Goal: Navigation & Orientation: Find specific page/section

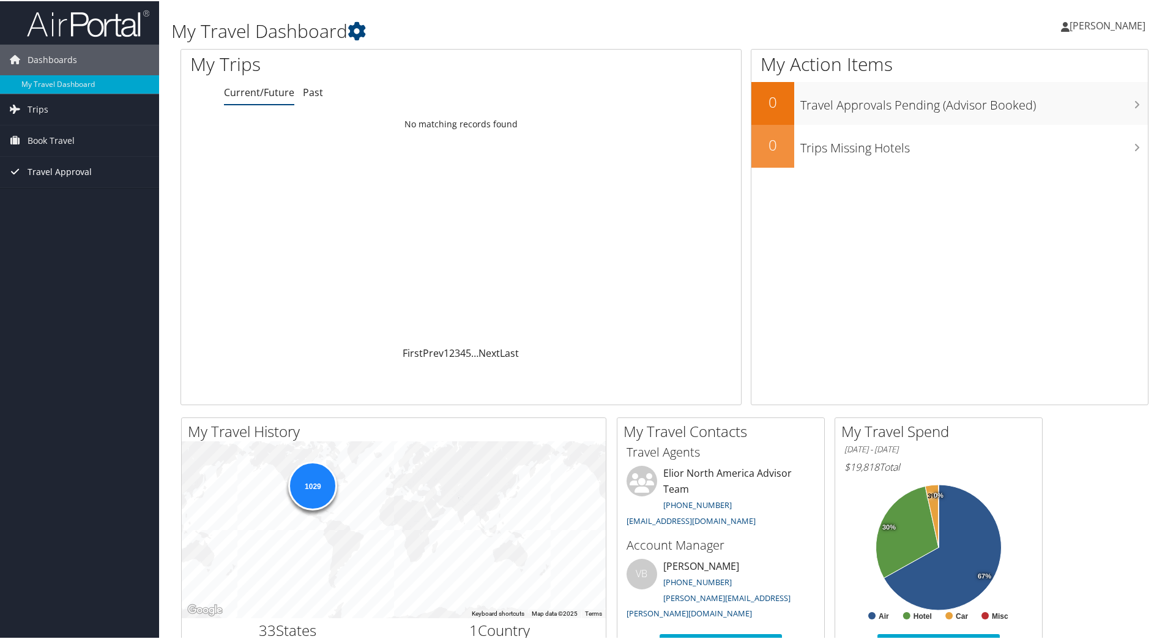
click at [62, 172] on span "Travel Approval" at bounding box center [60, 170] width 64 height 31
click at [76, 210] on link "Approved Trips" at bounding box center [79, 213] width 159 height 18
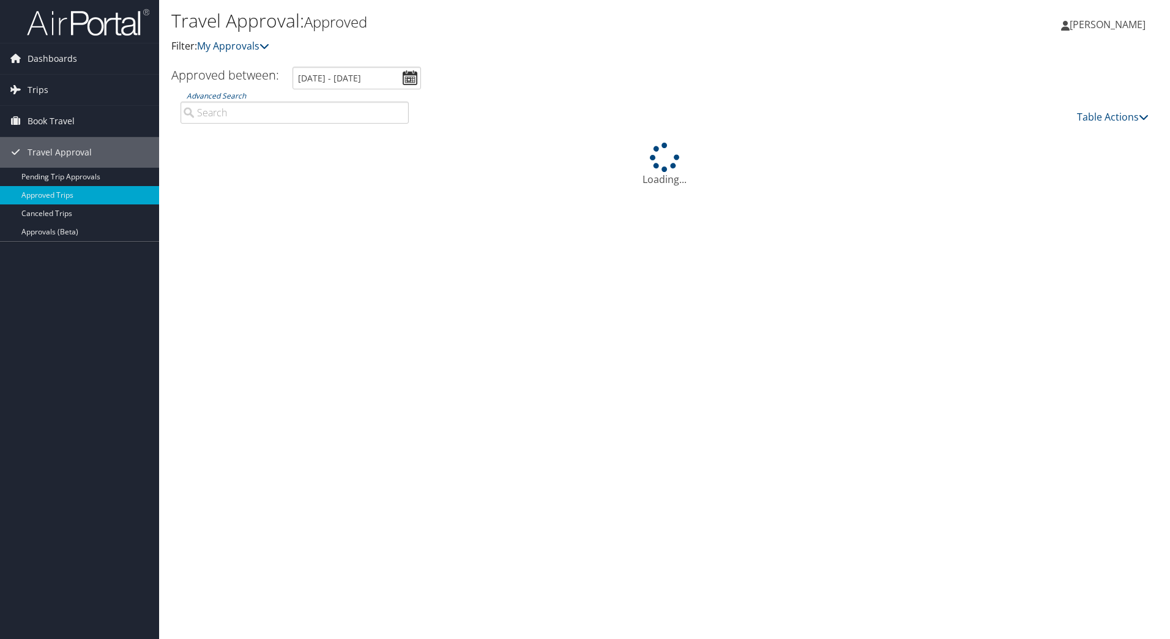
click at [16, 123] on icon at bounding box center [15, 120] width 18 height 18
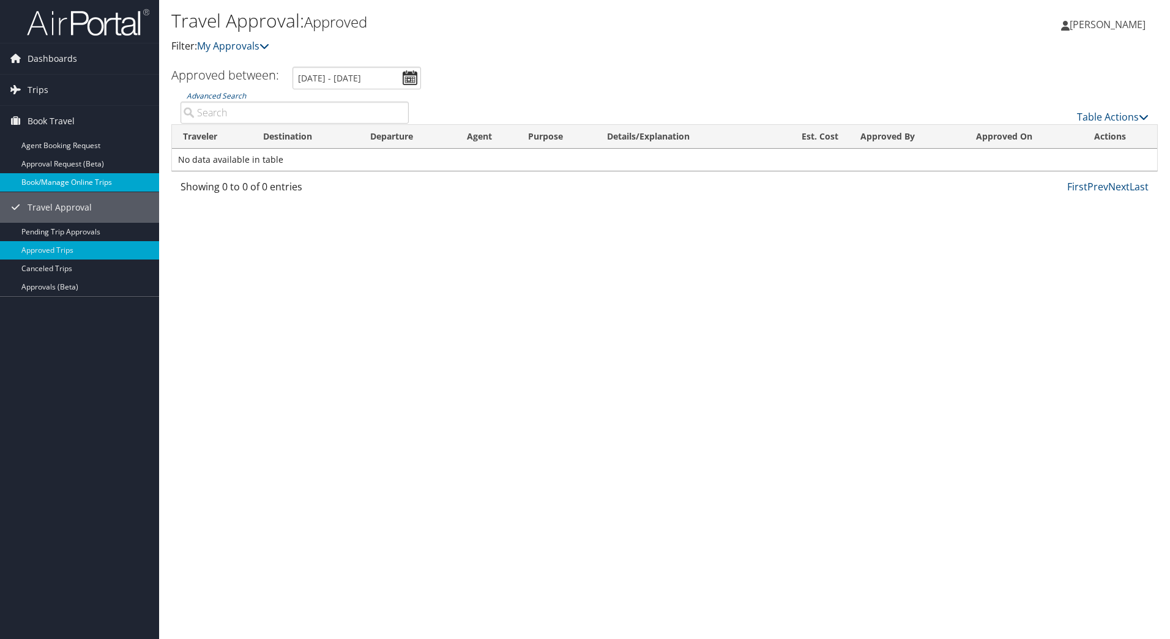
click at [45, 183] on link "Book/Manage Online Trips" at bounding box center [79, 182] width 159 height 18
